Goal: Find specific page/section

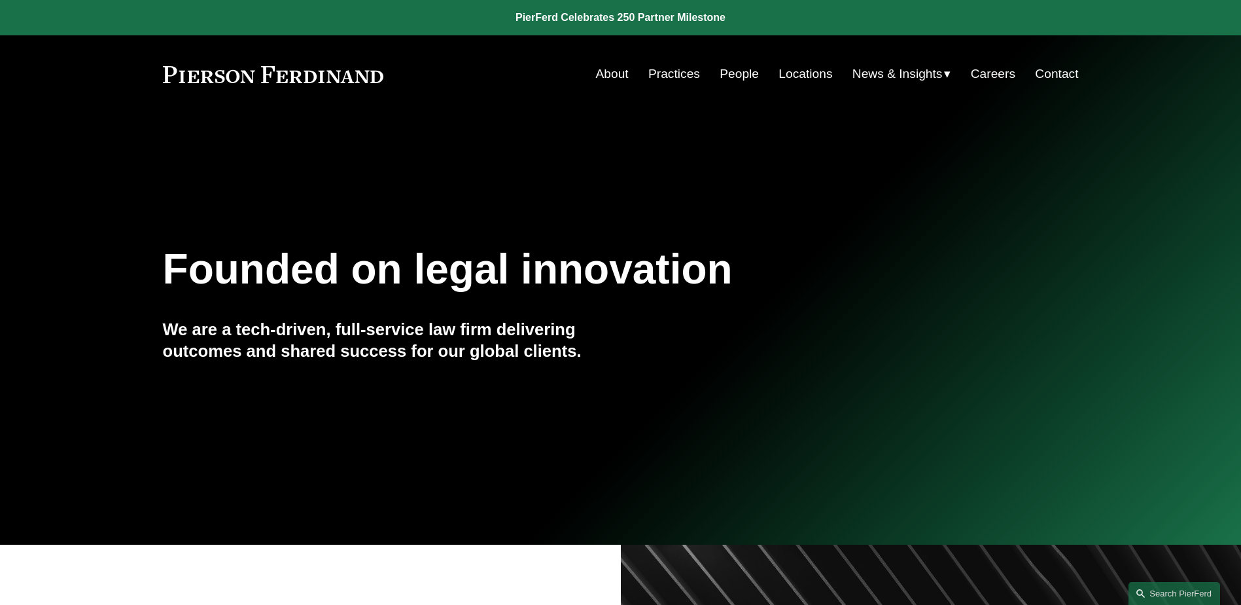
click at [736, 75] on link "People" at bounding box center [739, 74] width 39 height 25
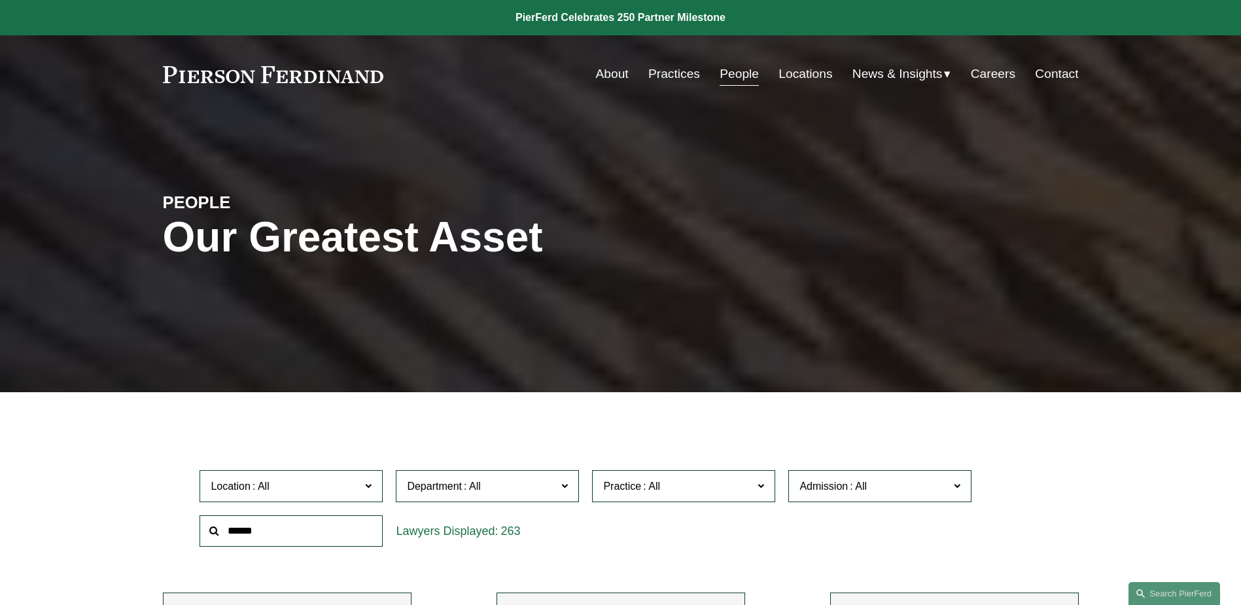
scroll to position [2692, 0]
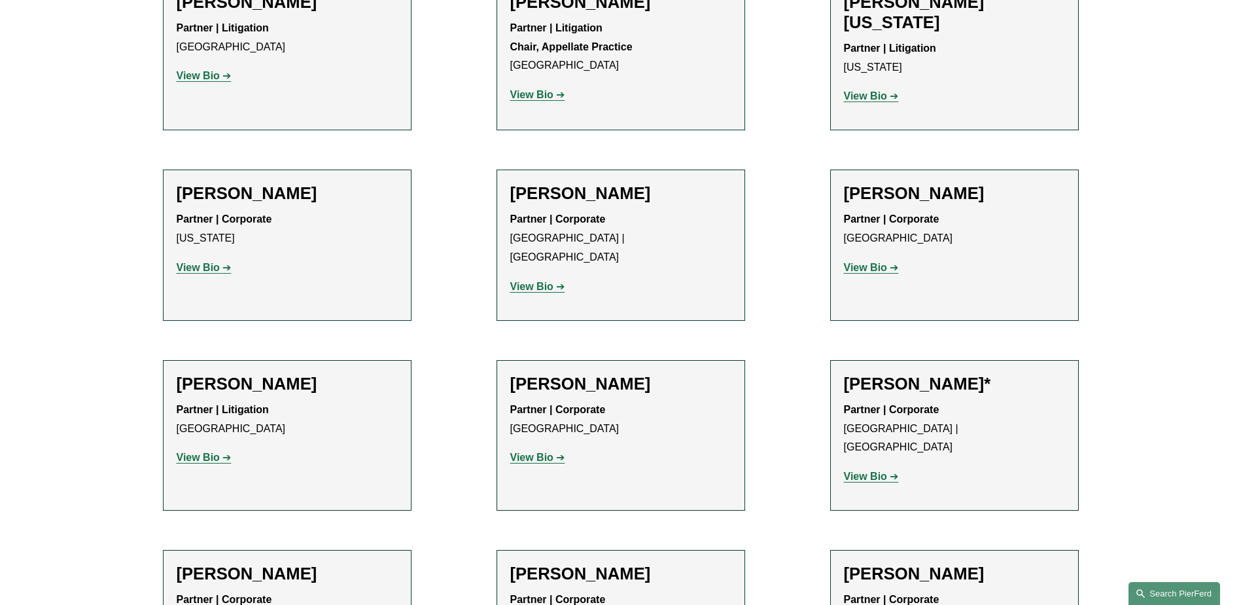
click at [1173, 592] on link "Search this site" at bounding box center [1175, 593] width 92 height 23
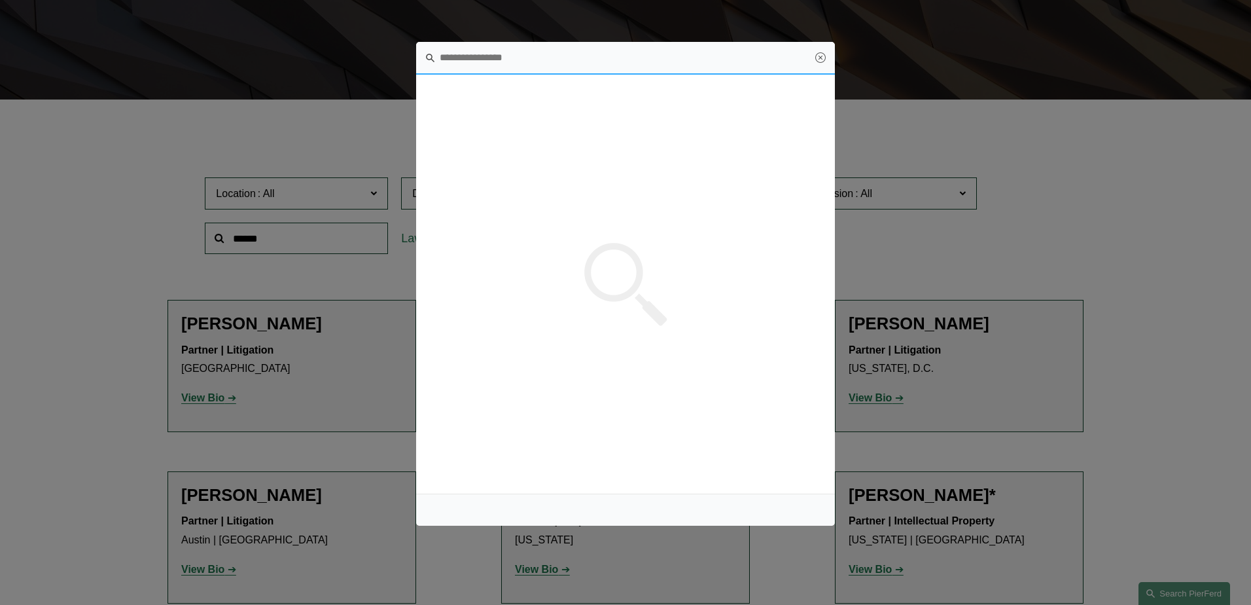
scroll to position [0, 0]
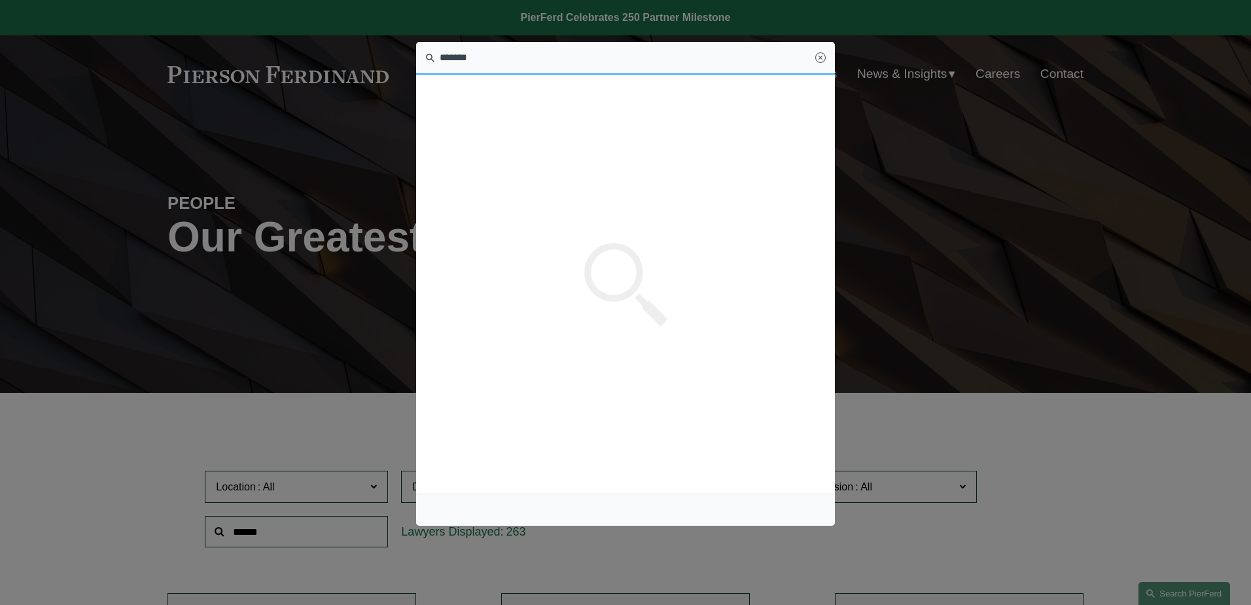
type input "*******"
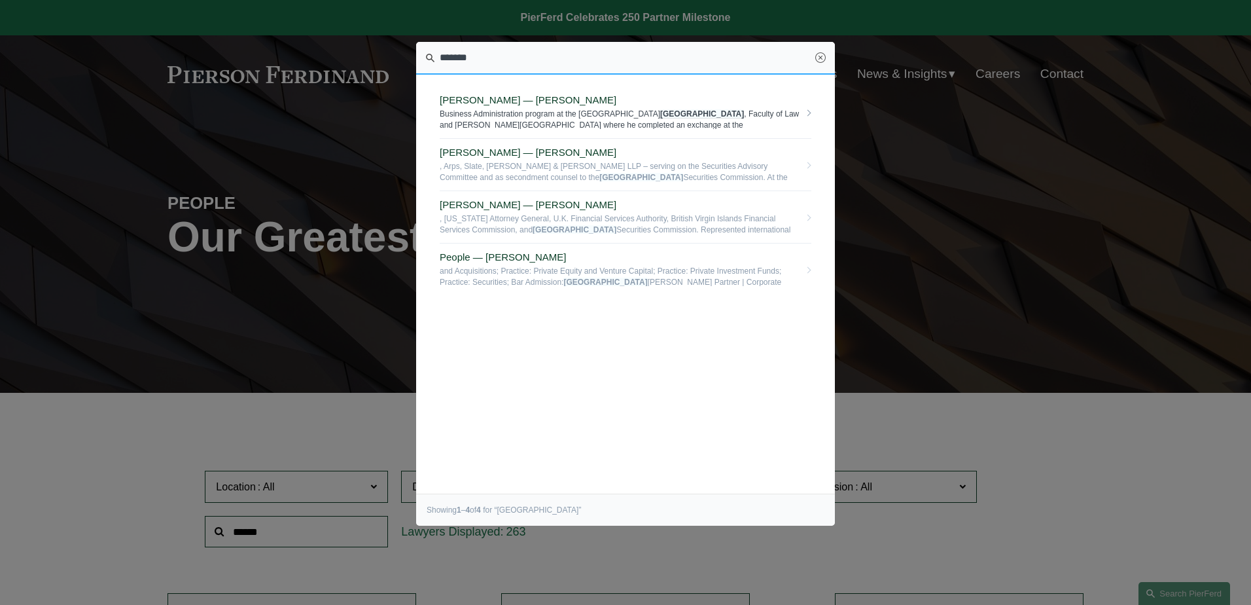
click at [588, 103] on span "[PERSON_NAME] — [PERSON_NAME]" at bounding box center [620, 100] width 360 height 12
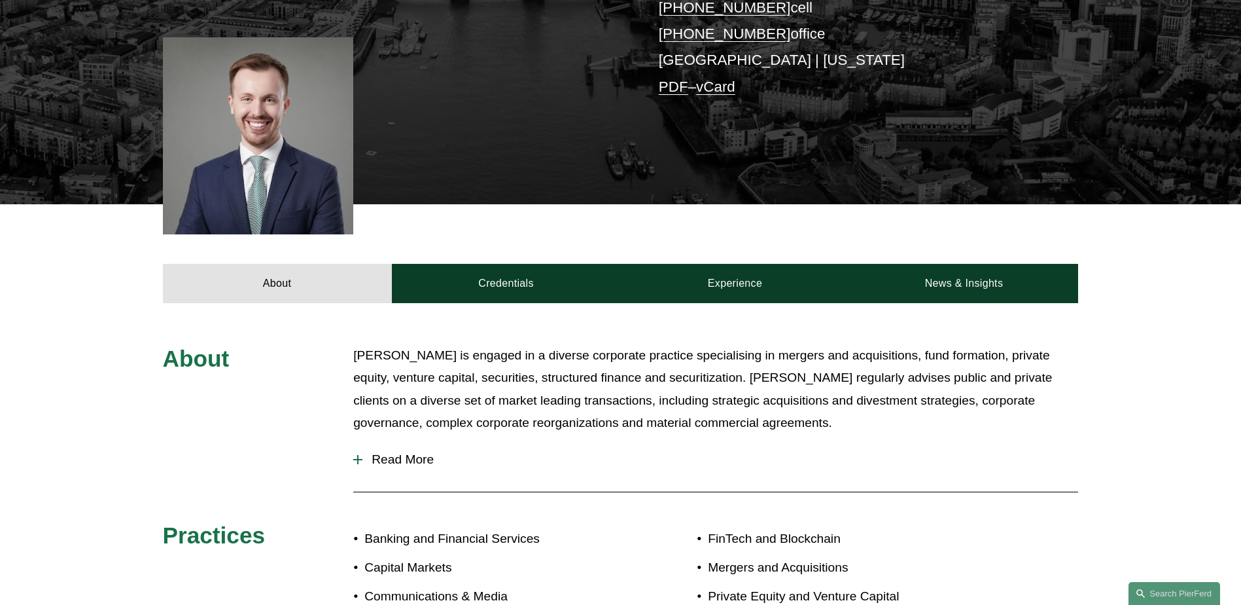
scroll to position [393, 0]
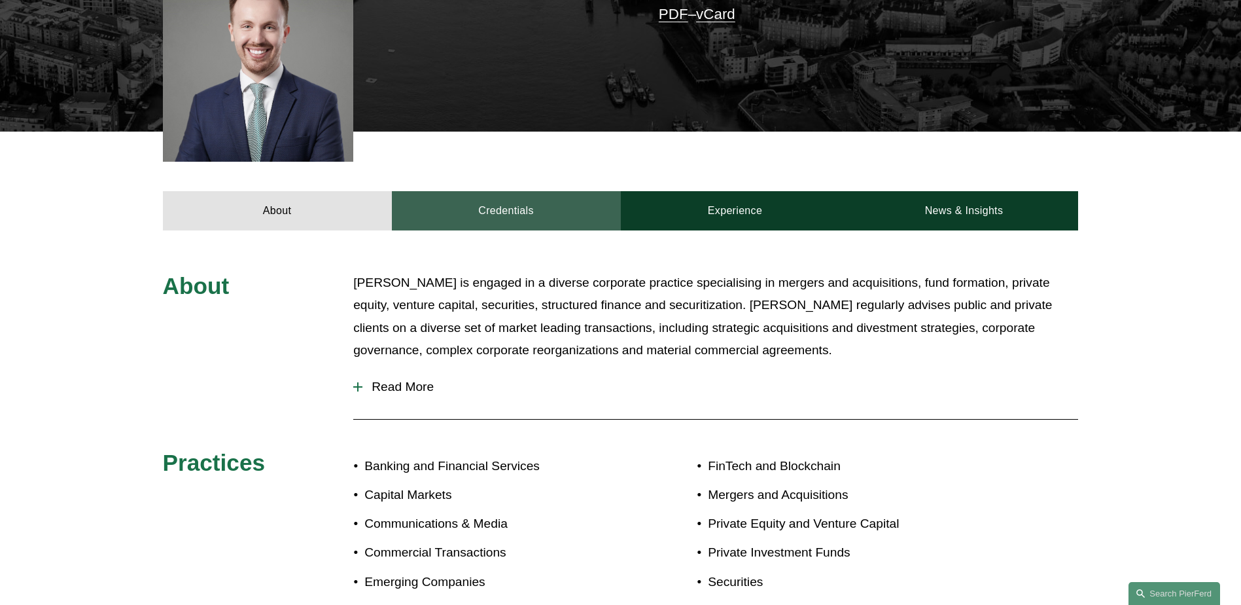
click at [494, 204] on link "Credentials" at bounding box center [506, 210] width 229 height 39
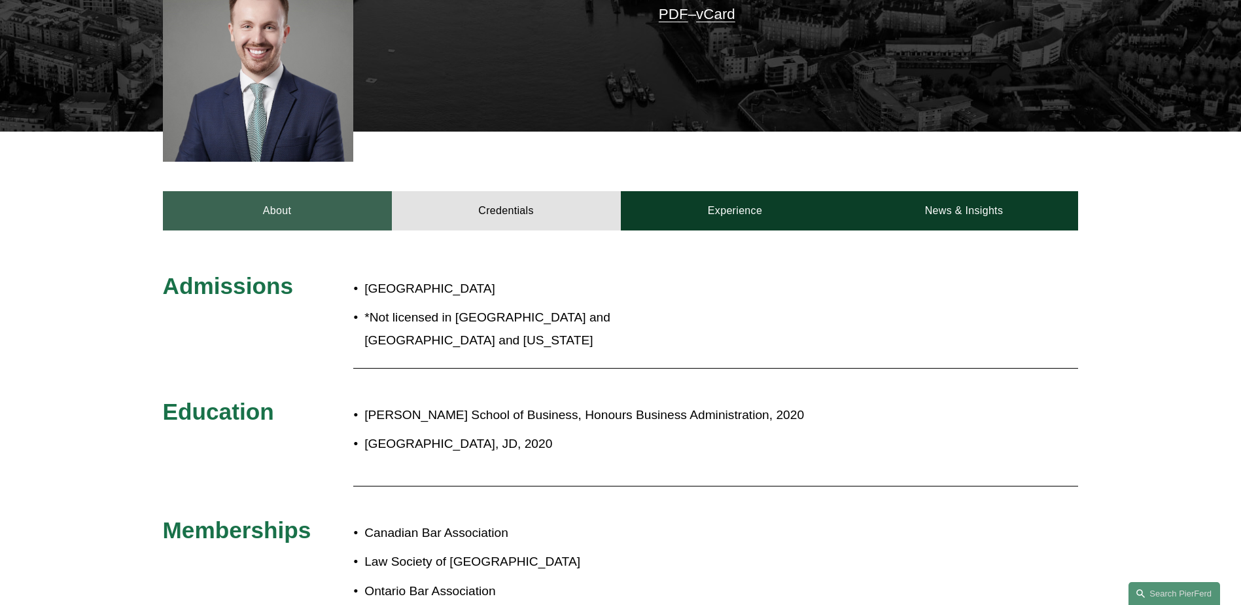
click at [255, 207] on link "About" at bounding box center [277, 210] width 229 height 39
